Goal: Navigation & Orientation: Go to known website

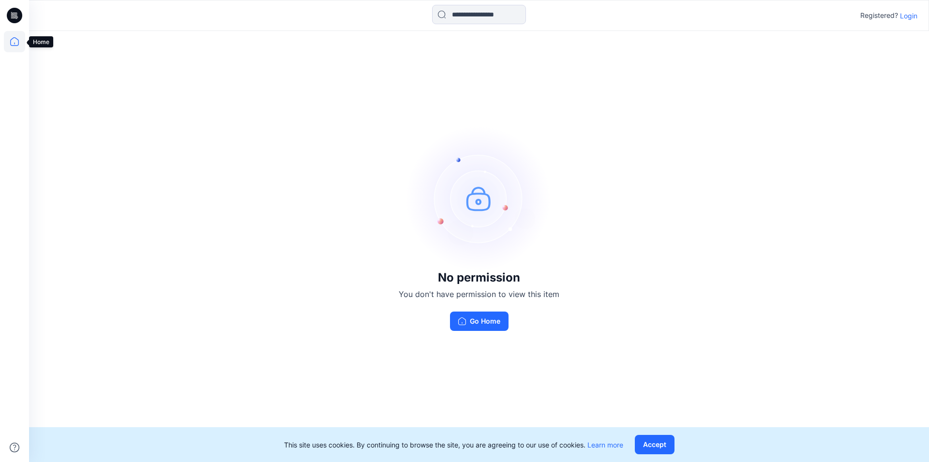
click at [20, 42] on icon at bounding box center [14, 41] width 21 height 21
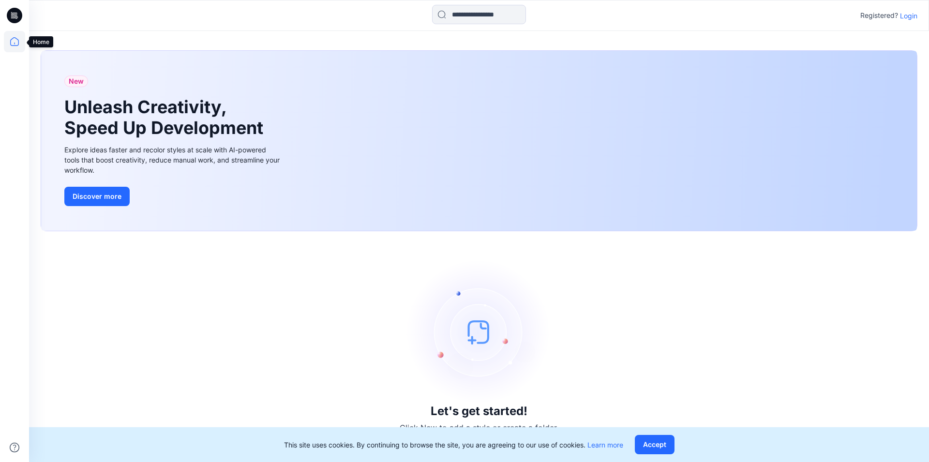
click at [17, 45] on icon at bounding box center [14, 41] width 9 height 9
click at [13, 47] on icon at bounding box center [14, 41] width 21 height 21
click at [16, 14] on icon at bounding box center [14, 15] width 15 height 15
click at [12, 44] on icon at bounding box center [14, 41] width 21 height 21
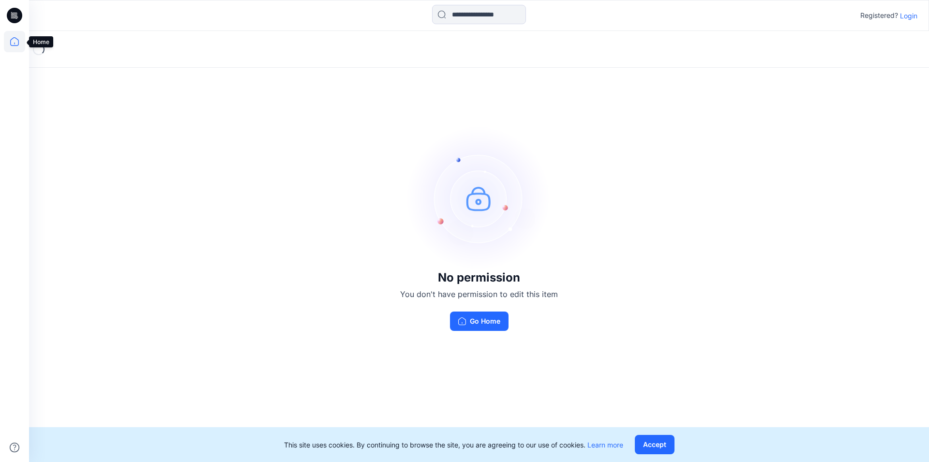
click at [17, 45] on icon at bounding box center [14, 41] width 21 height 21
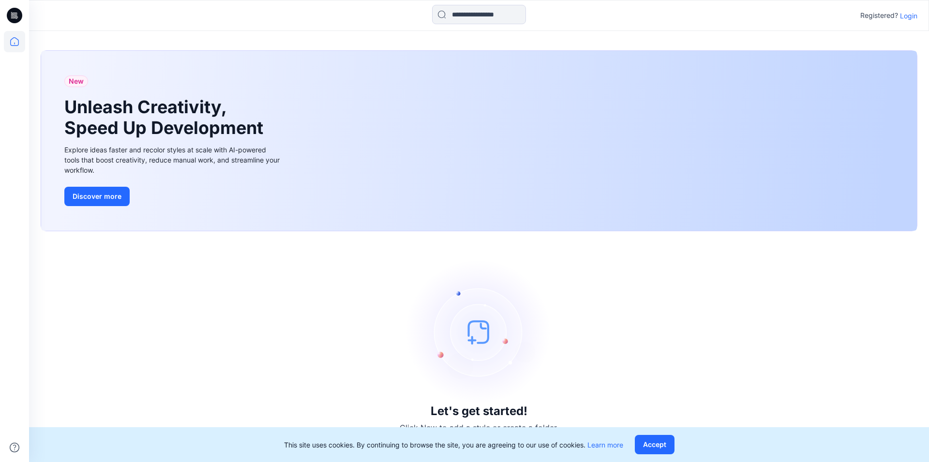
click at [15, 42] on icon at bounding box center [14, 41] width 21 height 21
